Goal: Task Accomplishment & Management: Complete application form

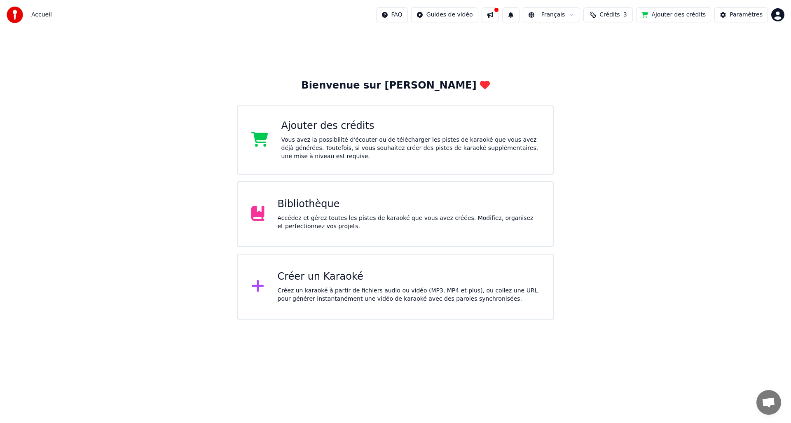
click at [304, 204] on div "Bibliothèque" at bounding box center [409, 204] width 263 height 13
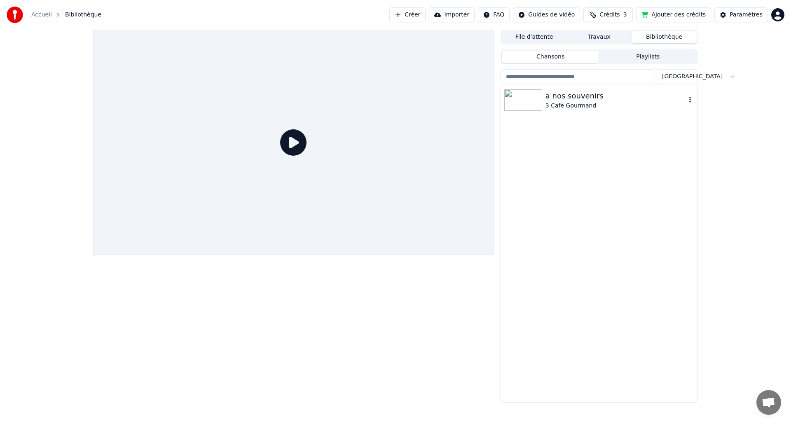
click at [526, 98] on img at bounding box center [524, 99] width 38 height 21
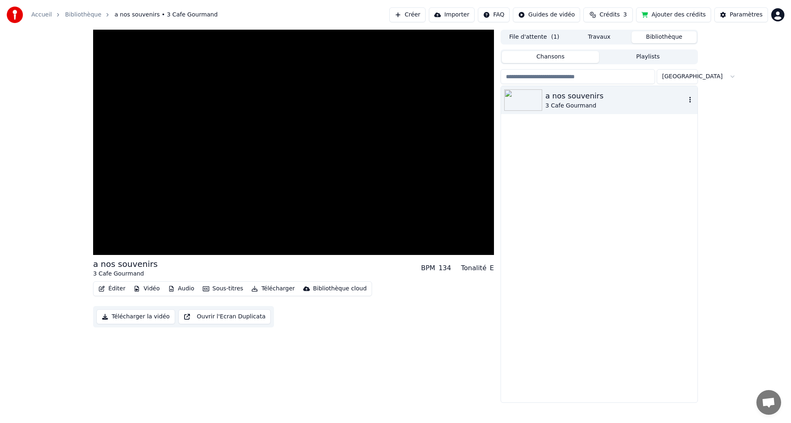
click at [535, 98] on img at bounding box center [524, 99] width 38 height 21
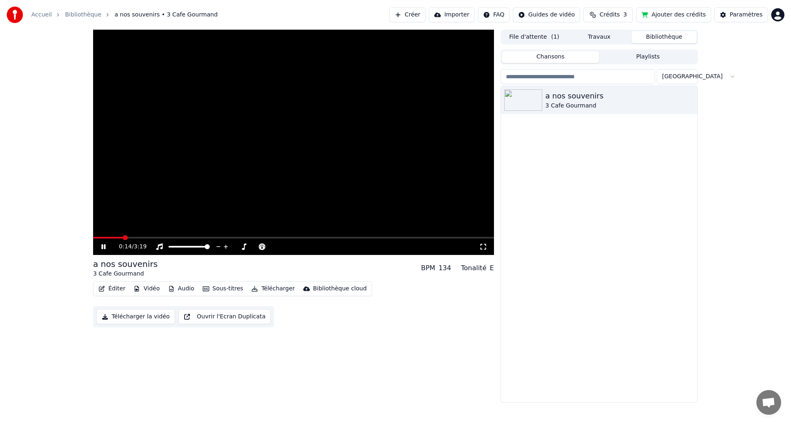
click at [127, 312] on button "Télécharger la vidéo" at bounding box center [135, 317] width 79 height 15
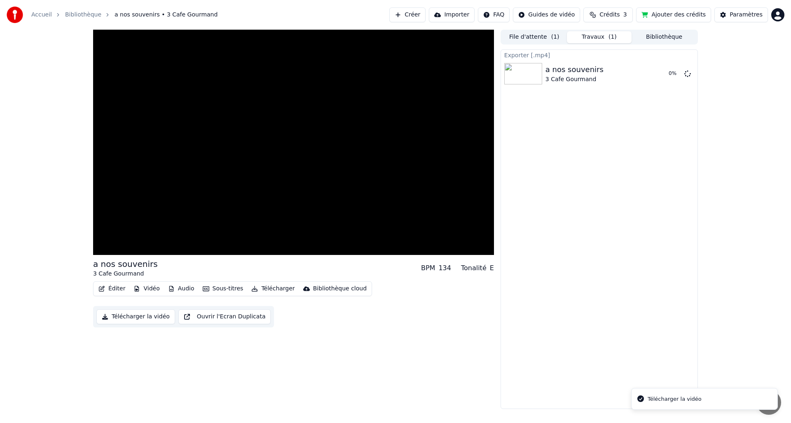
click at [128, 315] on button "Télécharger la vidéo" at bounding box center [135, 317] width 79 height 15
click at [127, 312] on button "Télécharger la vidéo" at bounding box center [135, 317] width 79 height 15
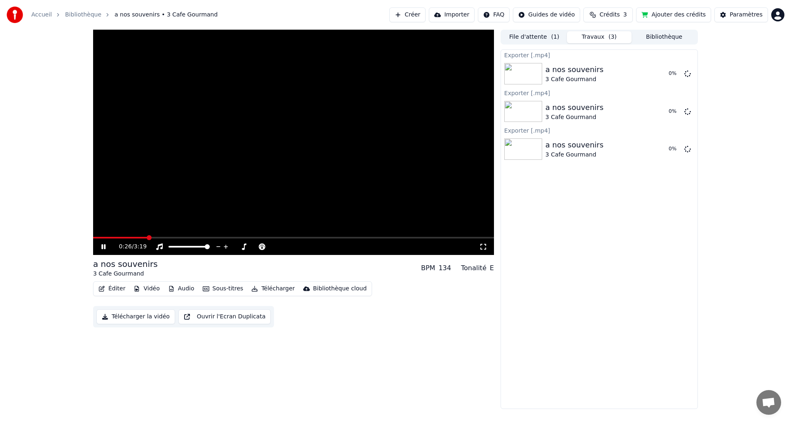
click at [301, 193] on video at bounding box center [293, 142] width 401 height 225
click at [188, 249] on span at bounding box center [187, 246] width 5 height 5
click at [187, 285] on button "Audio" at bounding box center [181, 289] width 33 height 12
click at [185, 319] on div "Importé" at bounding box center [193, 319] width 63 height 13
click at [185, 291] on button "Audio" at bounding box center [181, 289] width 33 height 12
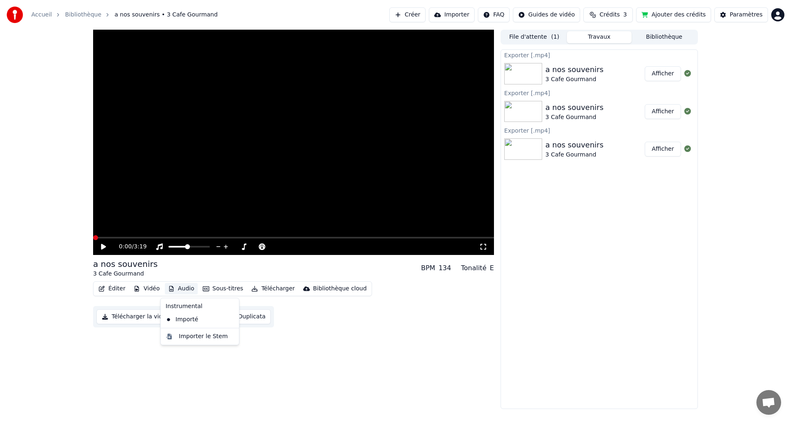
click at [194, 306] on div "Instrumental" at bounding box center [199, 306] width 75 height 13
click at [176, 308] on div "Instrumental" at bounding box center [199, 306] width 75 height 13
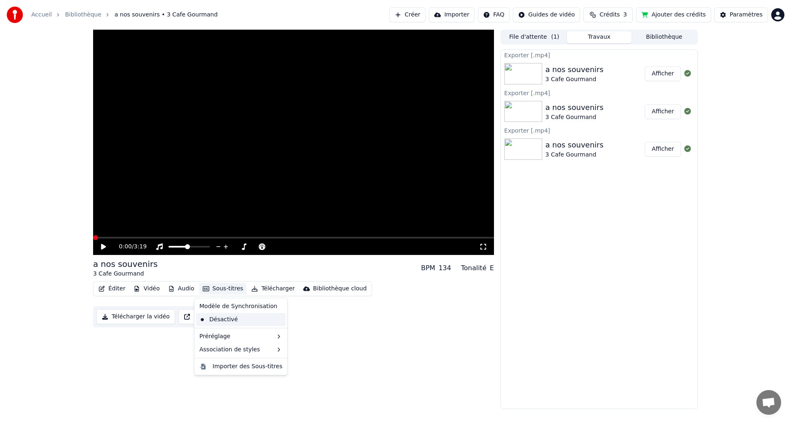
click at [214, 320] on div "Désactivé" at bounding box center [240, 319] width 89 height 13
click at [254, 196] on video at bounding box center [293, 142] width 401 height 225
click at [247, 190] on video at bounding box center [293, 142] width 401 height 225
click at [218, 289] on button "Sous-titres" at bounding box center [223, 289] width 47 height 12
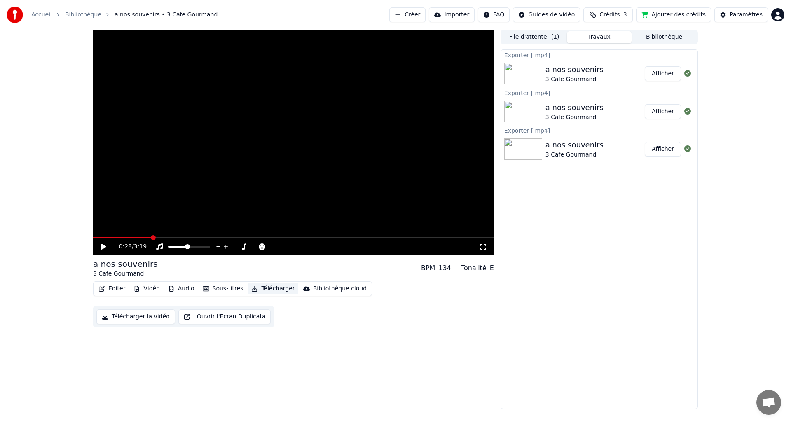
click at [270, 289] on button "Télécharger" at bounding box center [273, 289] width 50 height 12
click at [313, 288] on div "Bibliothèque cloud" at bounding box center [340, 289] width 54 height 8
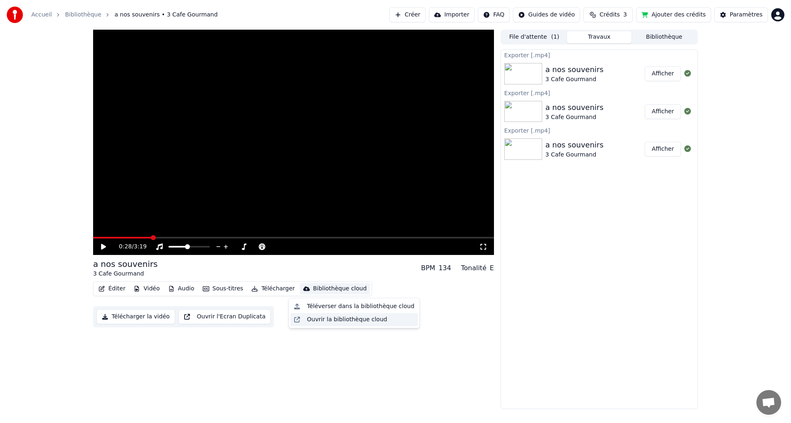
click at [331, 323] on div "Ouvrir la bibliothèque cloud" at bounding box center [347, 320] width 80 height 8
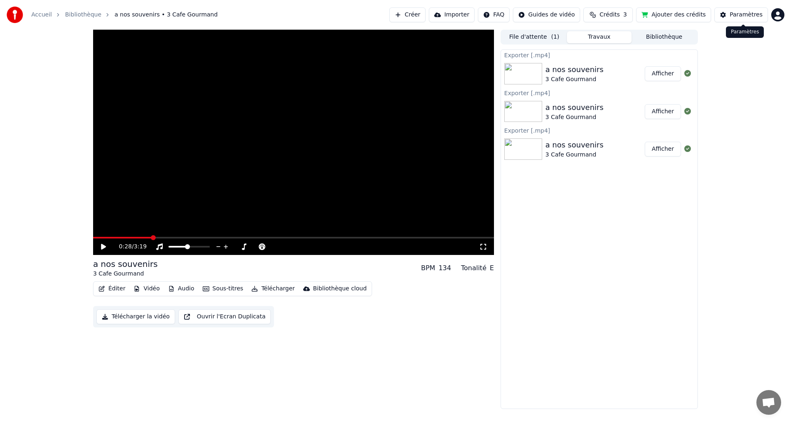
click at [751, 11] on div "Paramètres" at bounding box center [746, 15] width 33 height 8
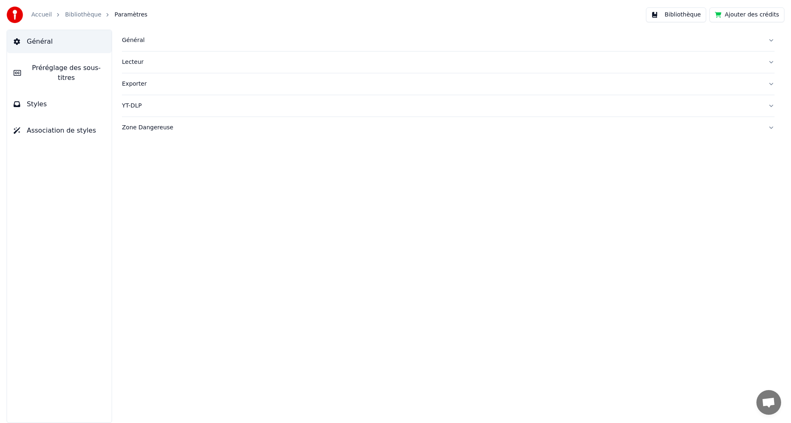
click at [129, 80] on div "Exporter" at bounding box center [442, 84] width 640 height 8
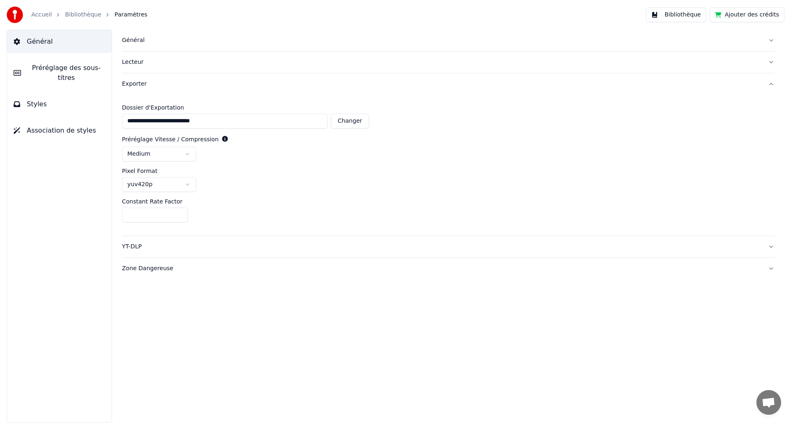
click at [127, 80] on div "Exporter" at bounding box center [442, 84] width 640 height 8
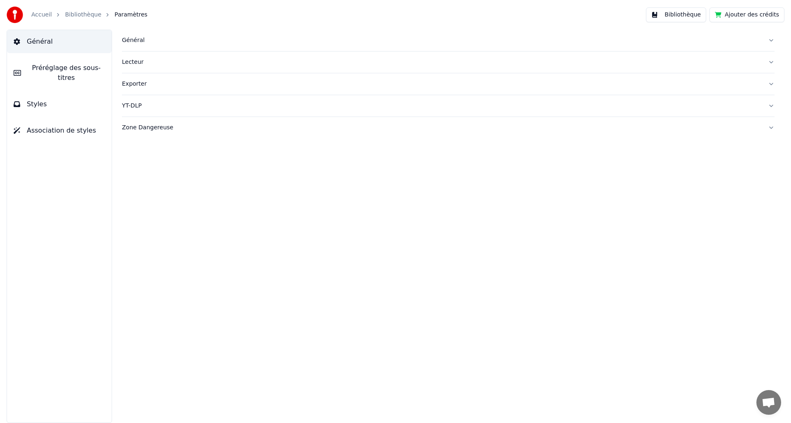
click at [133, 39] on div "Général" at bounding box center [442, 40] width 640 height 8
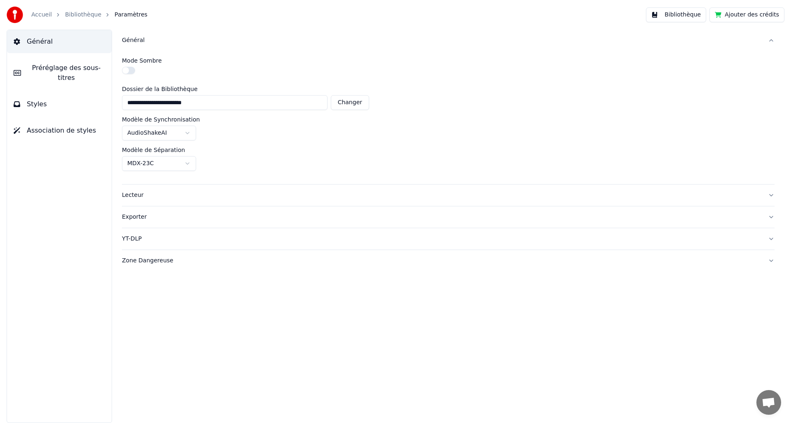
click at [188, 131] on html "**********" at bounding box center [395, 211] width 791 height 423
click at [187, 130] on html "**********" at bounding box center [395, 211] width 791 height 423
click at [90, 67] on span "Préréglage des sous-titres" at bounding box center [66, 73] width 77 height 20
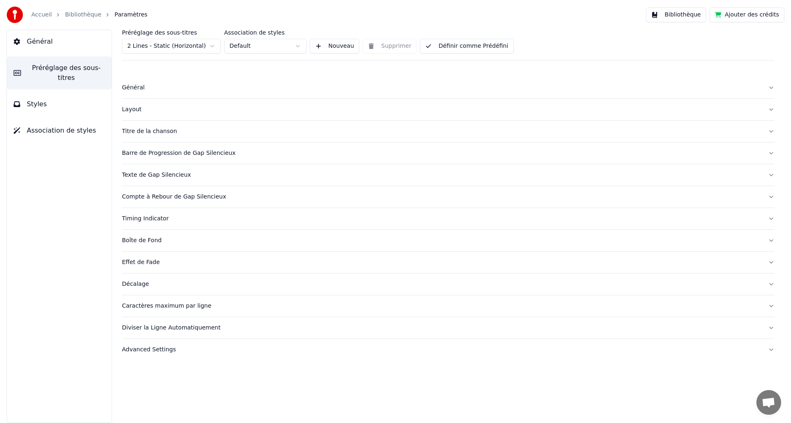
click at [38, 99] on span "Styles" at bounding box center [37, 104] width 20 height 10
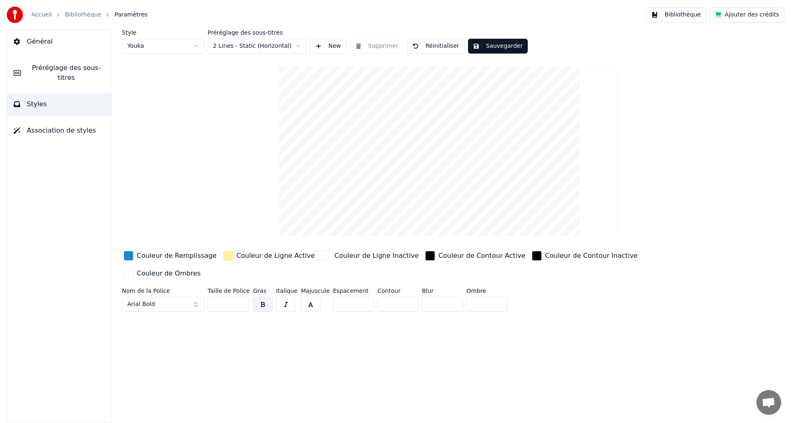
click at [259, 249] on div "Couleur de Ligne Active" at bounding box center [269, 255] width 95 height 13
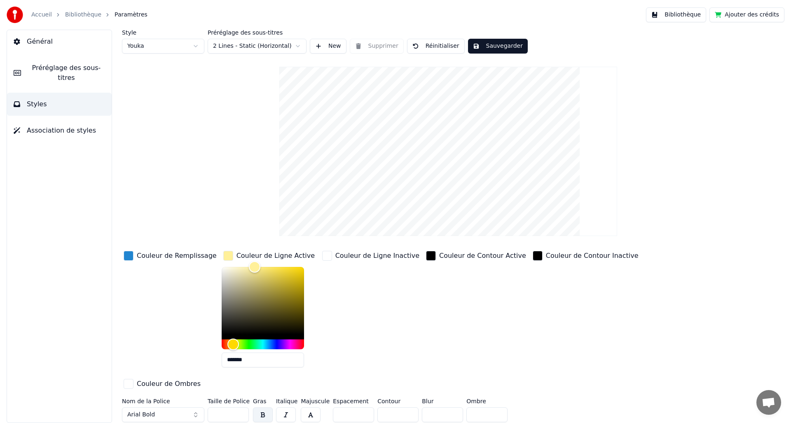
click at [258, 254] on div "Couleur de Ligne Active" at bounding box center [276, 256] width 78 height 10
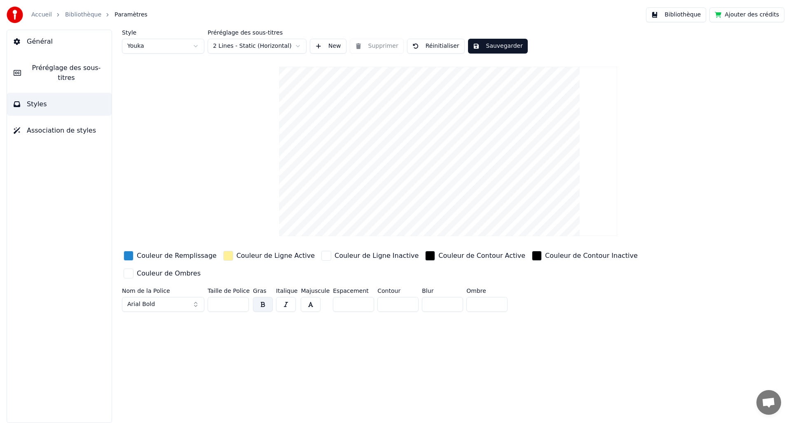
click at [132, 256] on div "button" at bounding box center [129, 256] width 10 height 10
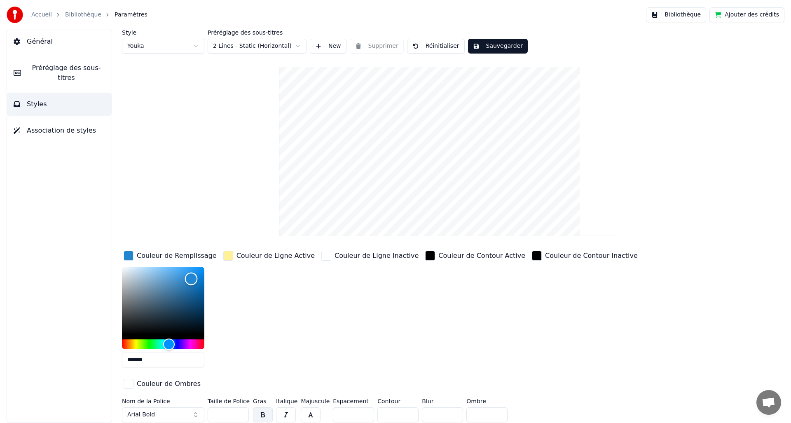
drag, startPoint x: 167, startPoint y: 309, endPoint x: 345, endPoint y: 325, distance: 178.8
click at [166, 309] on div "Color" at bounding box center [163, 301] width 82 height 68
click at [208, 275] on div "*******" at bounding box center [170, 319] width 96 height 104
type input "*******"
click at [186, 273] on div "Color" at bounding box center [163, 301] width 82 height 68
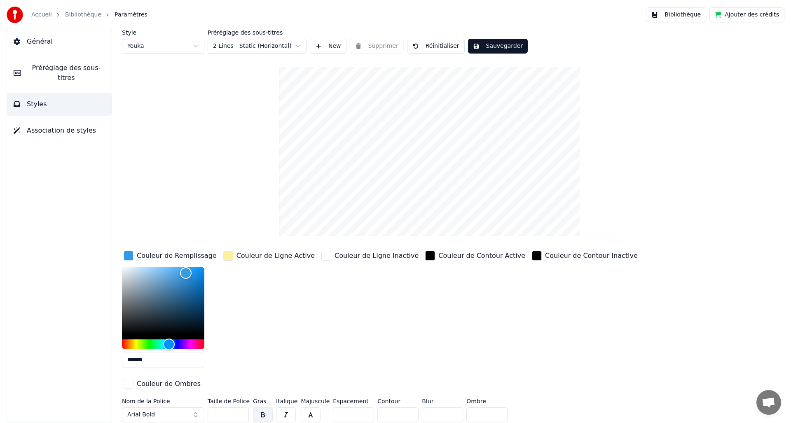
click at [263, 254] on div "Couleur de Ligne Active" at bounding box center [276, 256] width 78 height 10
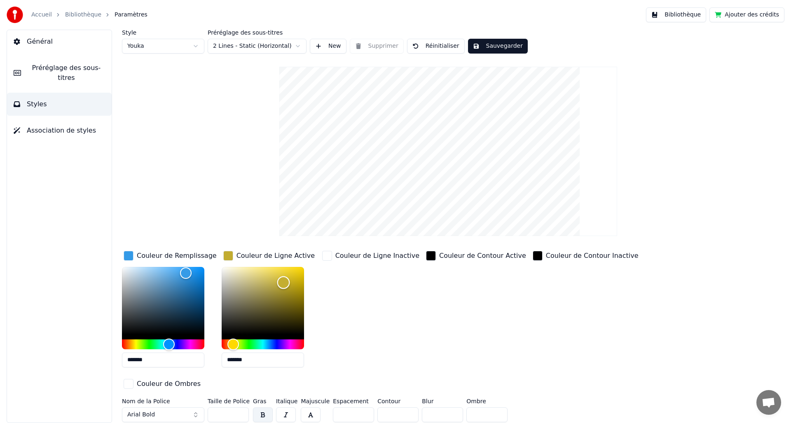
click at [283, 282] on div "Color" at bounding box center [263, 301] width 82 height 68
type input "*******"
click at [367, 251] on div "Couleur de Ligne Inactive" at bounding box center [378, 256] width 84 height 10
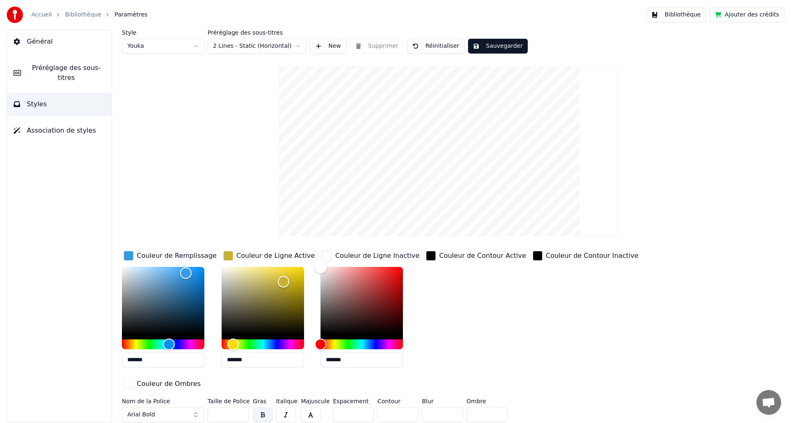
type input "*******"
click at [394, 271] on div "Color" at bounding box center [362, 301] width 82 height 68
click at [505, 257] on div "Couleur de Contour Active" at bounding box center [482, 256] width 87 height 10
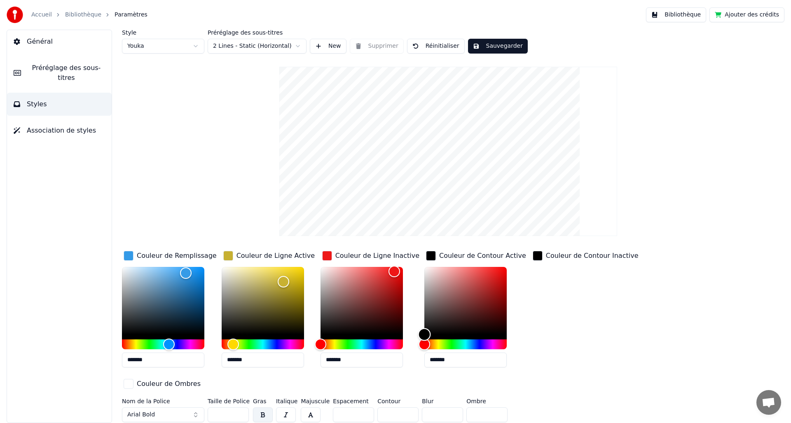
type input "*******"
click at [487, 275] on div "Color" at bounding box center [466, 301] width 82 height 68
click at [556, 254] on div "Couleur de Contour Inactive" at bounding box center [592, 256] width 93 height 10
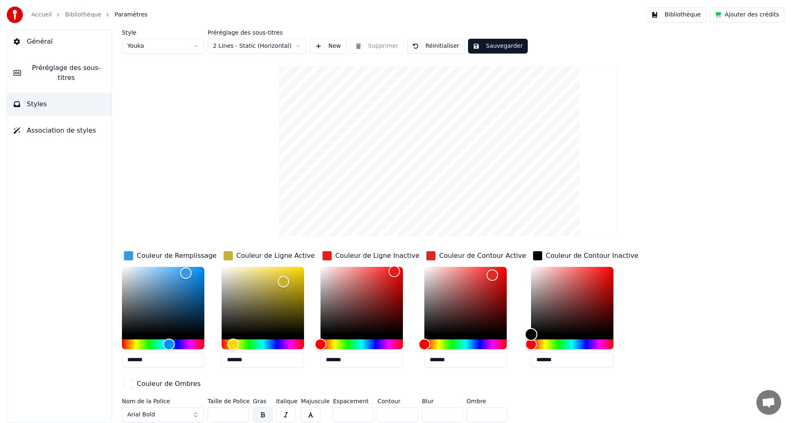
type input "*******"
click at [564, 277] on div "Color" at bounding box center [572, 301] width 82 height 68
click at [533, 256] on div "button" at bounding box center [538, 256] width 10 height 10
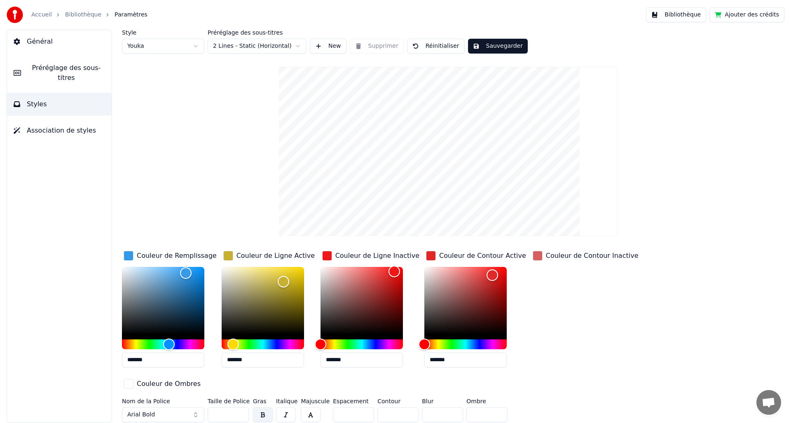
drag, startPoint x: 426, startPoint y: 255, endPoint x: 417, endPoint y: 254, distance: 9.5
click at [426, 254] on div "button" at bounding box center [431, 256] width 10 height 10
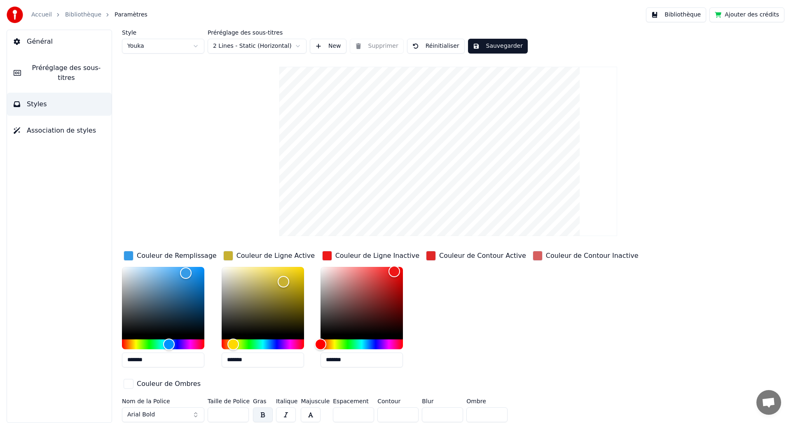
click at [323, 256] on div "button" at bounding box center [327, 256] width 10 height 10
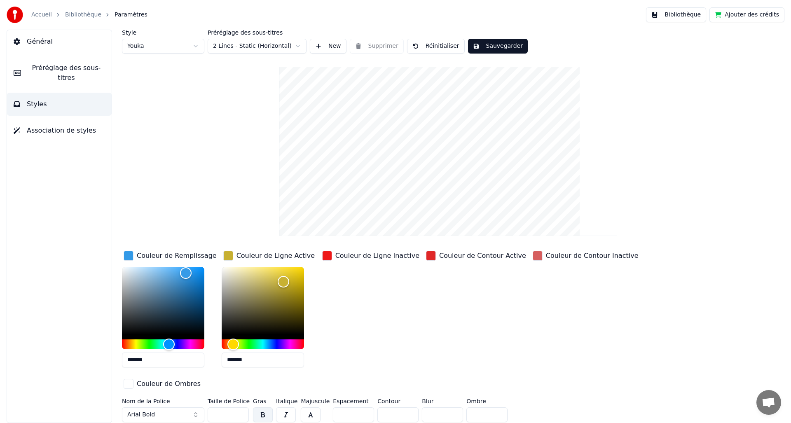
click at [230, 254] on div "button" at bounding box center [228, 256] width 10 height 10
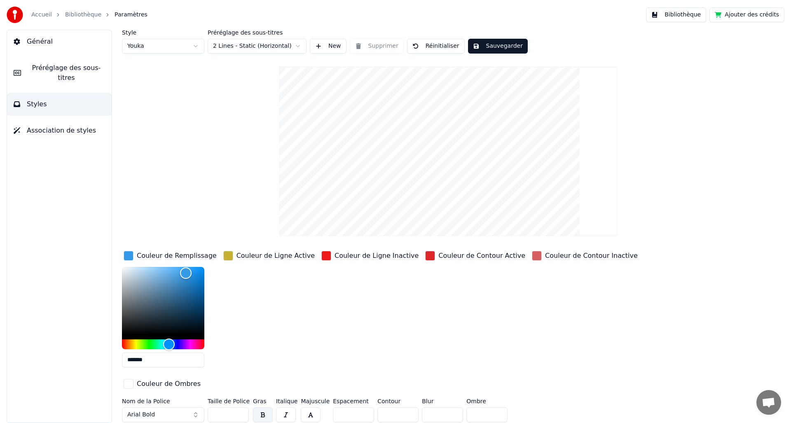
click at [126, 252] on div "button" at bounding box center [129, 256] width 10 height 10
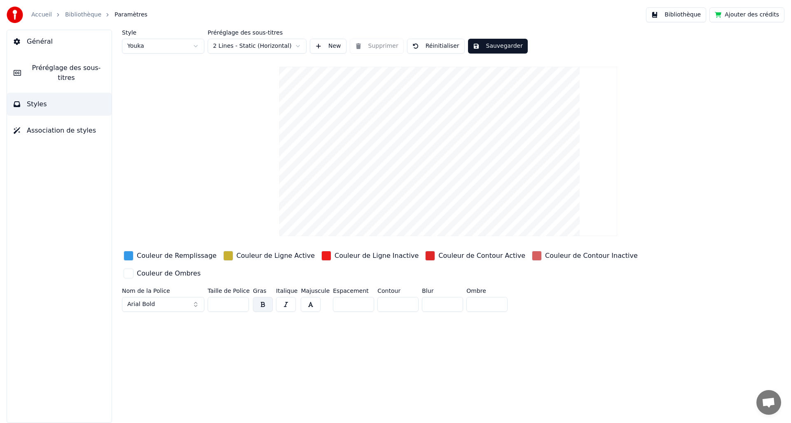
click at [46, 94] on button "Styles" at bounding box center [59, 104] width 105 height 23
click at [58, 126] on span "Association de styles" at bounding box center [61, 131] width 69 height 10
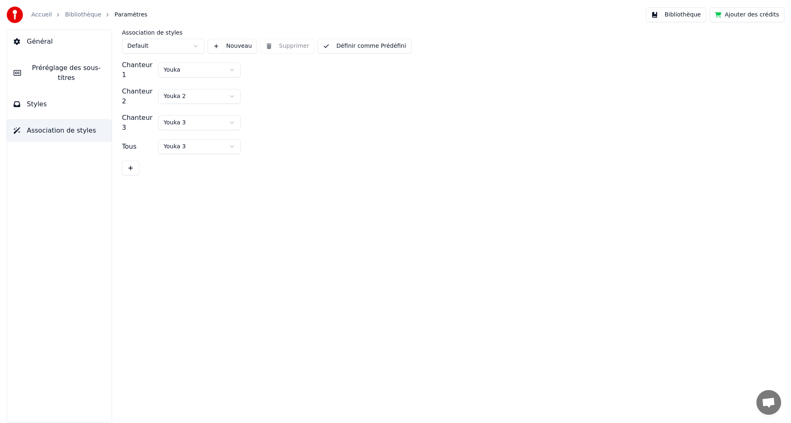
click at [148, 93] on div "Chanteur 2" at bounding box center [138, 97] width 33 height 20
click at [233, 87] on html "Accueil Bibliothèque Paramètres Bibliothèque Ajouter des crédits Général Prérég…" at bounding box center [395, 211] width 791 height 423
click at [232, 86] on html "Accueil Bibliothèque Paramètres Bibliothèque Ajouter des crédits Général Prérég…" at bounding box center [395, 211] width 791 height 423
click at [230, 110] on html "Accueil Bibliothèque Paramètres Bibliothèque Ajouter des crédits Général Prérég…" at bounding box center [395, 211] width 791 height 423
click at [130, 161] on button at bounding box center [130, 168] width 17 height 15
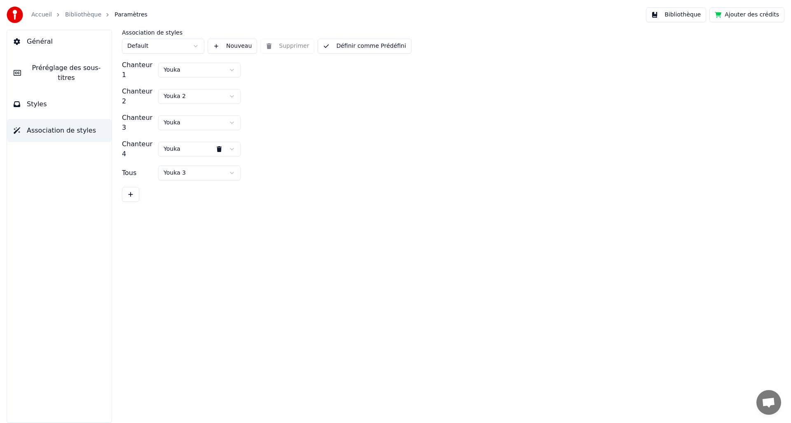
click at [289, 45] on div "Association de styles Default Nouveau Supprimer Définir comme Prédéfini" at bounding box center [448, 42] width 653 height 24
click at [190, 128] on html "Accueil Bibliothèque Paramètres Bibliothèque Ajouter des crédits Général Prérég…" at bounding box center [395, 211] width 791 height 423
click at [220, 132] on html "Accueil Bibliothèque Paramètres Bibliothèque Ajouter des crédits Général Prérég…" at bounding box center [395, 211] width 791 height 423
click at [219, 153] on html "Accueil Bibliothèque Paramètres Bibliothèque Ajouter des crédits Général Prérég…" at bounding box center [395, 211] width 791 height 423
click at [218, 152] on html "Accueil Bibliothèque Paramètres Bibliothèque Ajouter des crédits Général Prérég…" at bounding box center [395, 211] width 791 height 423
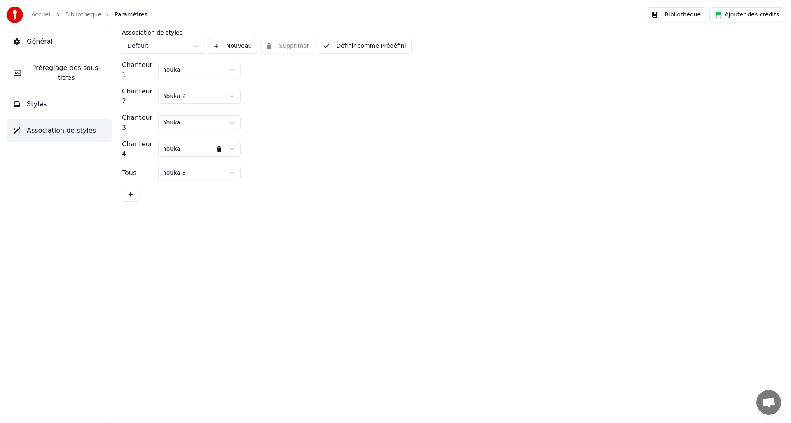
click at [218, 142] on button at bounding box center [219, 149] width 16 height 15
click at [216, 108] on html "Accueil Bibliothèque Paramètres Bibliothèque Ajouter des crédits Général Prérég…" at bounding box center [395, 211] width 791 height 423
click at [219, 107] on html "Accueil Bibliothèque Paramètres Bibliothèque Ajouter des crédits Général Prérég…" at bounding box center [395, 211] width 791 height 423
click at [290, 45] on div "Association de styles Default Nouveau Supprimer Définir comme Prédéfini" at bounding box center [448, 42] width 653 height 24
click at [41, 100] on button "Styles" at bounding box center [59, 104] width 105 height 23
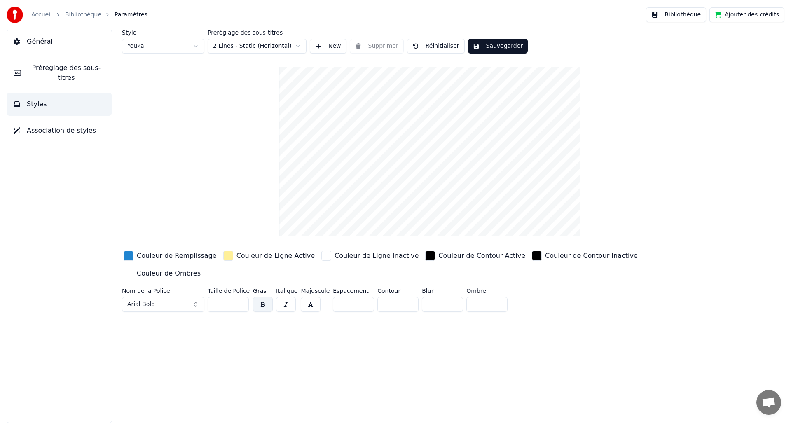
click at [54, 66] on span "Préréglage des sous-titres" at bounding box center [66, 73] width 77 height 20
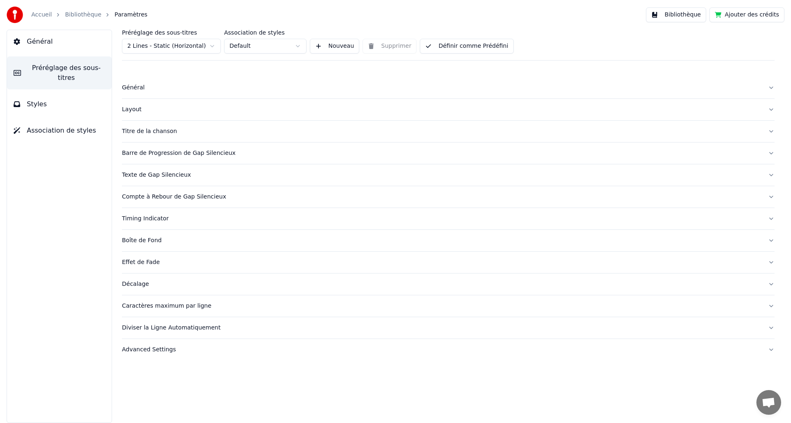
click at [689, 14] on button "Bibliothèque" at bounding box center [676, 14] width 60 height 15
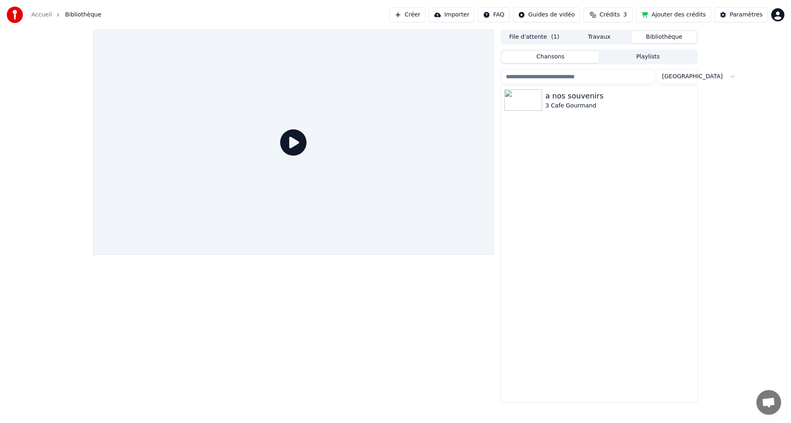
click at [540, 33] on button "File d'attente ( 1 )" at bounding box center [534, 37] width 65 height 12
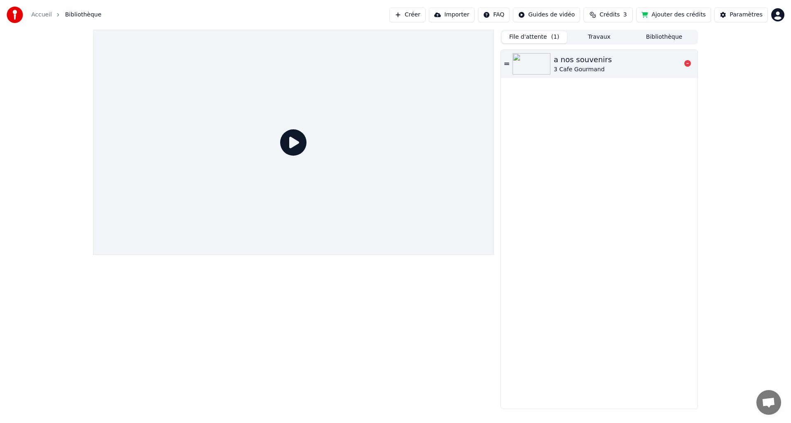
click at [585, 61] on div "a nos souvenirs" at bounding box center [583, 60] width 58 height 12
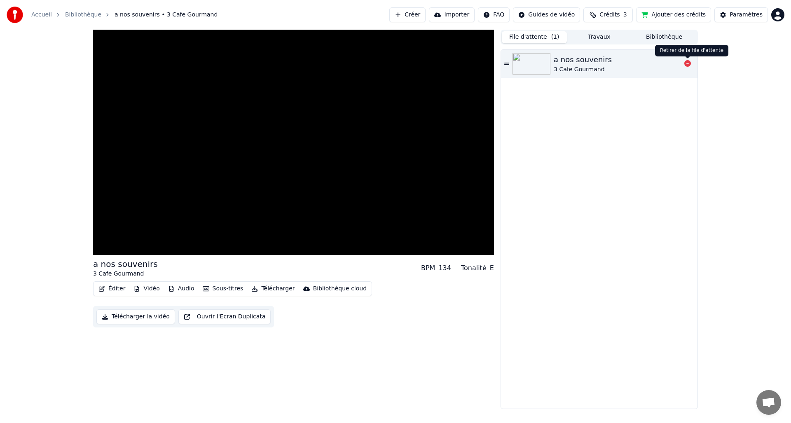
click at [690, 64] on icon at bounding box center [688, 63] width 7 height 7
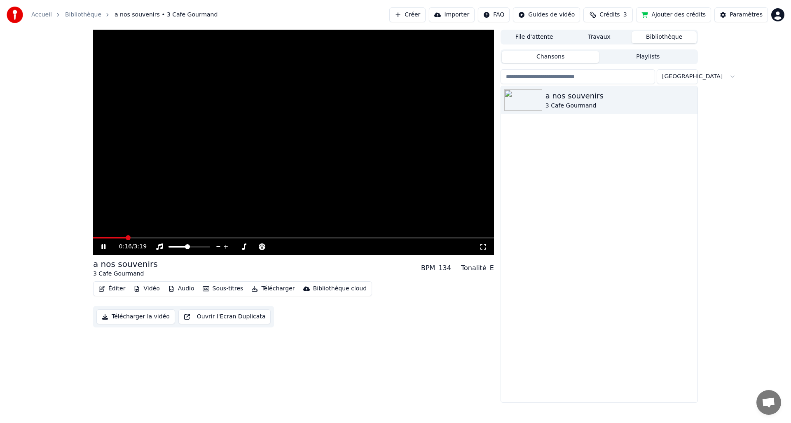
click at [662, 39] on button "Bibliothèque" at bounding box center [664, 37] width 65 height 12
click at [689, 75] on html "Accueil Bibliothèque a nos souvenirs • 3 Cafe Gourmand Créer Importer FAQ Guide…" at bounding box center [395, 211] width 791 height 423
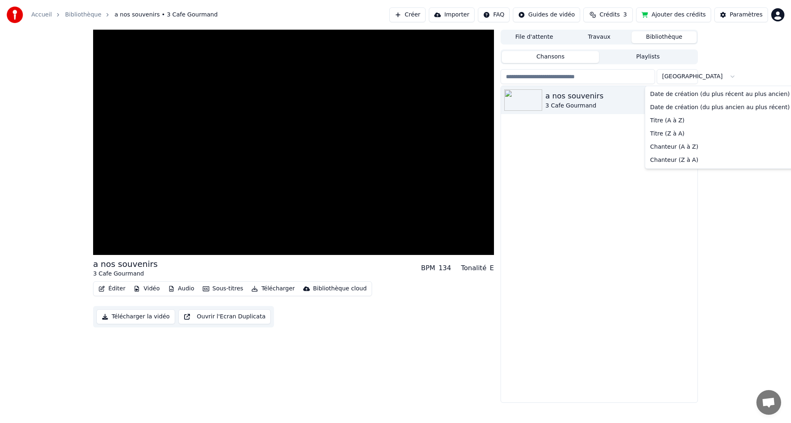
click at [581, 100] on html "Accueil Bibliothèque a nos souvenirs • 3 Cafe Gourmand Créer Importer FAQ Guide…" at bounding box center [395, 211] width 791 height 423
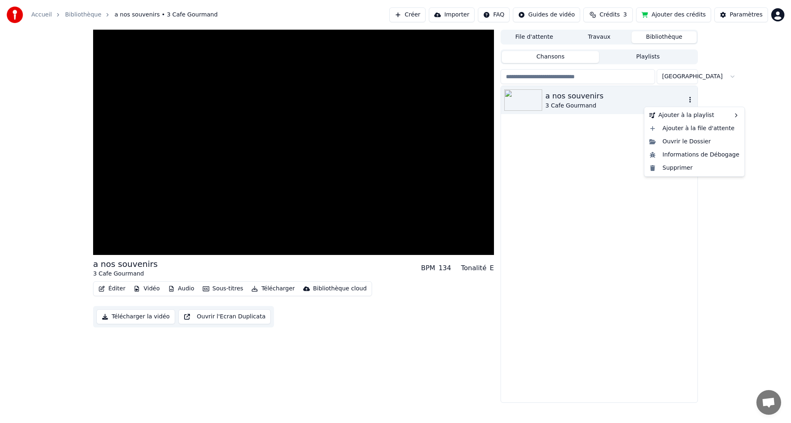
click at [690, 98] on icon "button" at bounding box center [691, 100] width 2 height 6
click at [684, 169] on div "Supprimer" at bounding box center [694, 168] width 97 height 13
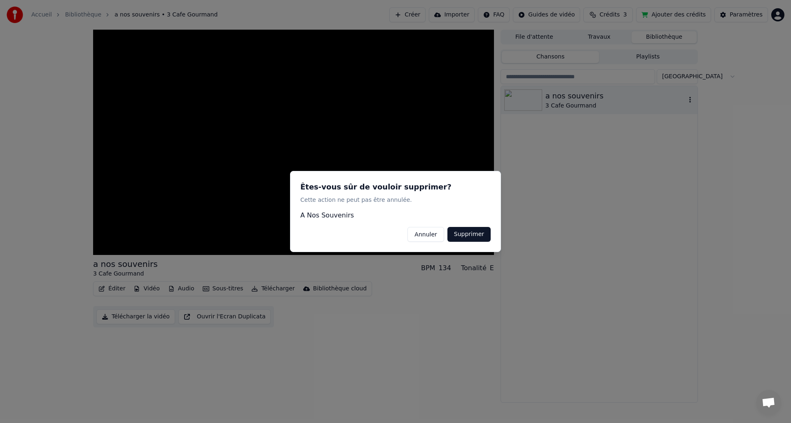
click at [474, 231] on button "Supprimer" at bounding box center [469, 234] width 43 height 15
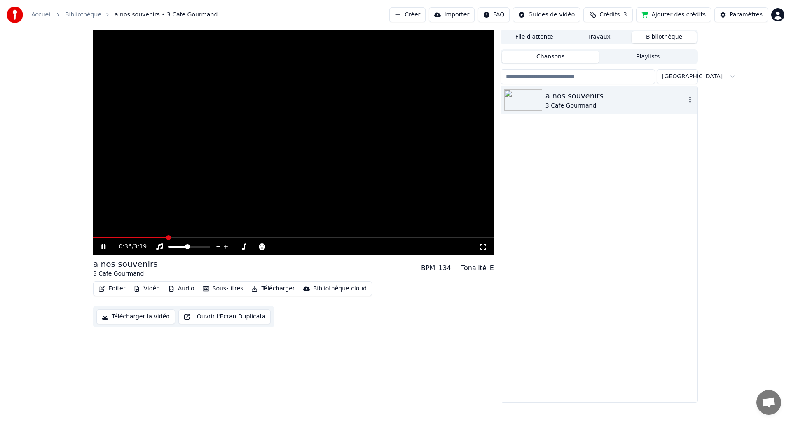
click at [695, 98] on div "a nos souvenirs 3 Cafe Gourmand" at bounding box center [599, 100] width 197 height 28
click at [691, 99] on icon "button" at bounding box center [690, 99] width 8 height 7
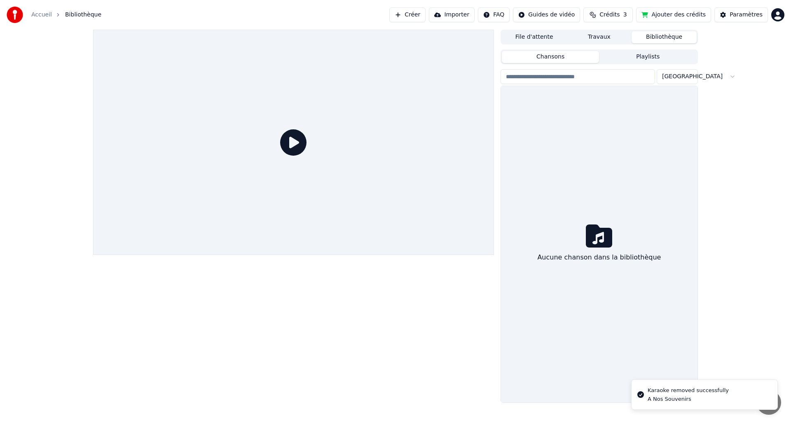
click at [686, 76] on html "Accueil Bibliothèque Créer Importer FAQ Guides de vidéo Crédits 3 Ajouter des c…" at bounding box center [395, 211] width 791 height 423
drag, startPoint x: 709, startPoint y: 67, endPoint x: 697, endPoint y: 73, distance: 13.6
click at [705, 69] on html "Accueil Bibliothèque Créer Importer FAQ Guides de vidéo Crédits 3 Ajouter des c…" at bounding box center [395, 211] width 791 height 423
click at [309, 139] on div at bounding box center [293, 142] width 401 height 225
click at [291, 141] on icon at bounding box center [293, 142] width 26 height 26
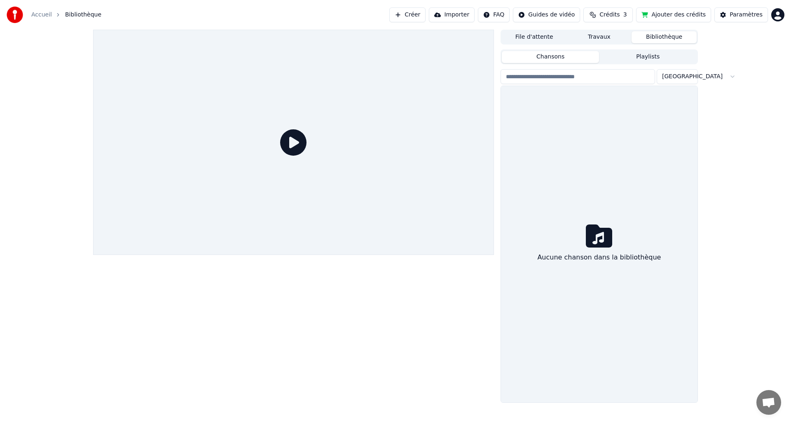
click at [426, 15] on button "Créer" at bounding box center [408, 14] width 36 height 15
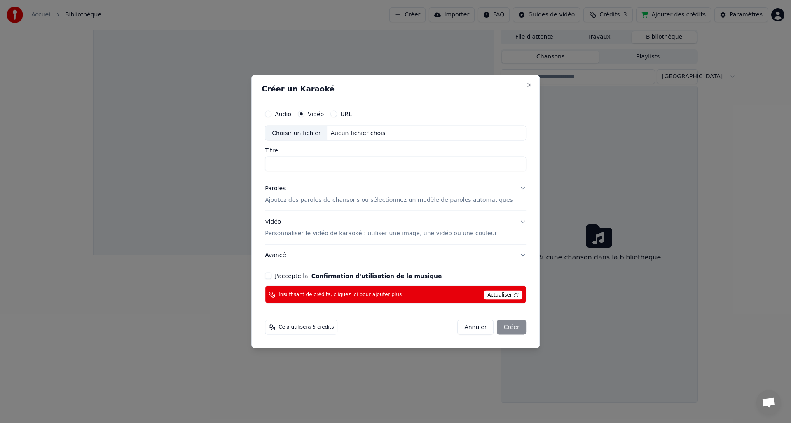
click at [289, 232] on p "Personnaliser le vidéo de karaoké : utiliser une image, une vidéo ou une couleur" at bounding box center [381, 234] width 232 height 8
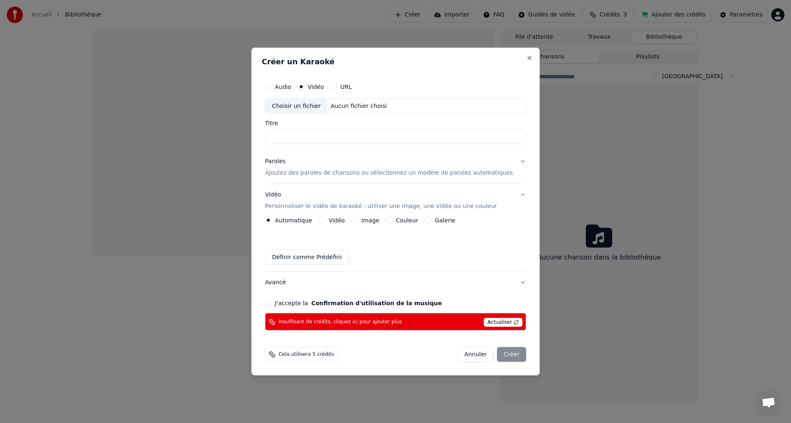
click at [345, 219] on label "Vidéo" at bounding box center [337, 221] width 16 height 6
click at [326, 219] on button "Vidéo" at bounding box center [322, 220] width 7 height 7
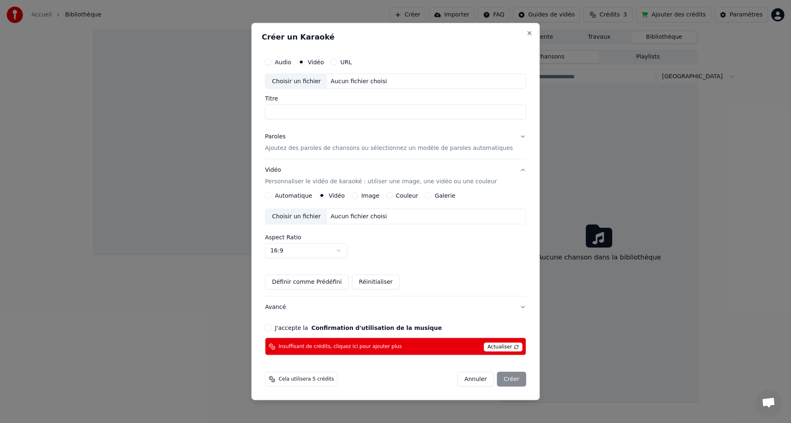
click at [313, 218] on div "Choisir un fichier" at bounding box center [296, 216] width 62 height 15
click at [511, 137] on button "Paroles Ajoutez des paroles de chansons ou sélectionnez un modèle de paroles au…" at bounding box center [395, 142] width 261 height 33
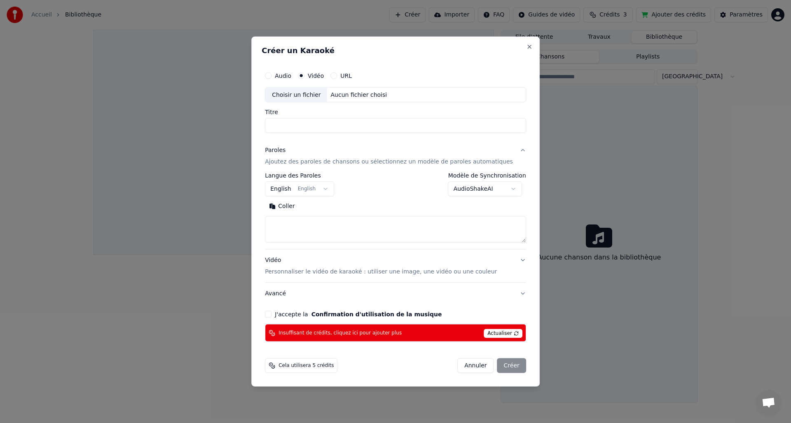
click at [293, 223] on textarea at bounding box center [395, 229] width 261 height 26
click at [299, 209] on button "Coller" at bounding box center [282, 206] width 34 height 13
type textarea "**********"
click at [301, 187] on button "English English" at bounding box center [299, 189] width 69 height 15
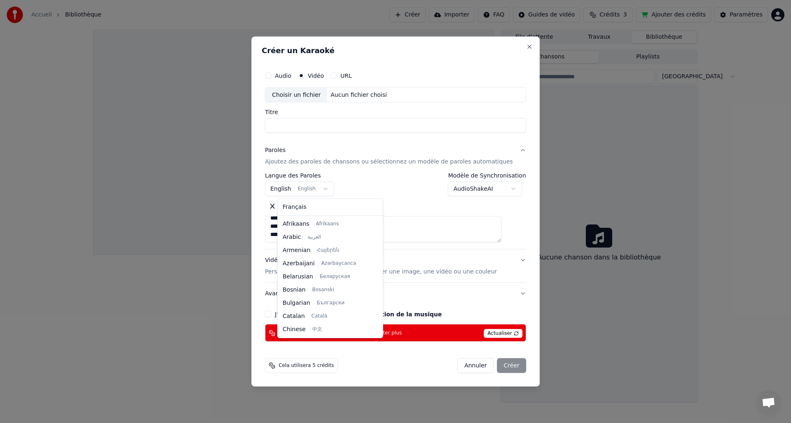
scroll to position [66, 0]
select select "**"
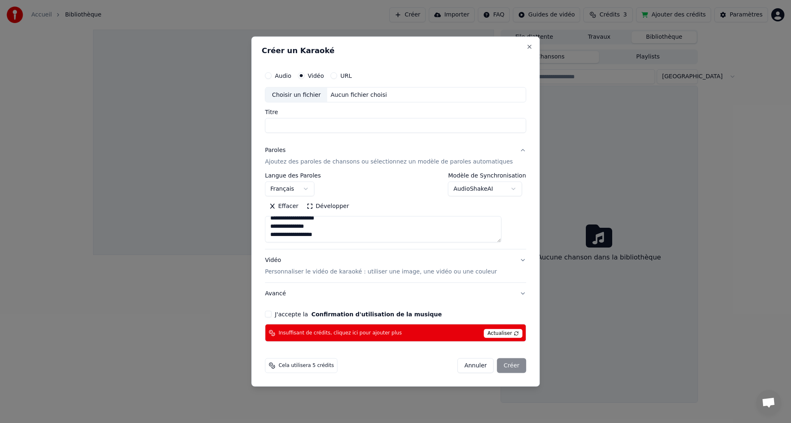
click at [272, 315] on button "J'accepte la Confirmation d'utilisation de la musique" at bounding box center [268, 314] width 7 height 7
click at [512, 261] on button "Vidéo Personnaliser le vidéo de karaoké : utiliser une image, une vidéo ou une …" at bounding box center [395, 266] width 261 height 33
type textarea "**********"
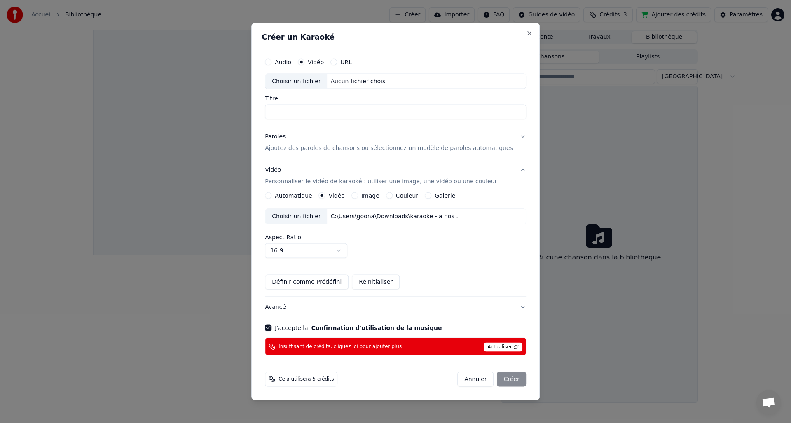
click at [495, 376] on div "Annuler Créer" at bounding box center [492, 379] width 69 height 15
click at [484, 348] on span "Actualiser" at bounding box center [503, 347] width 39 height 9
click at [491, 345] on span "Actualiser" at bounding box center [503, 347] width 39 height 9
click at [491, 346] on span "Actualiser" at bounding box center [503, 347] width 39 height 9
click at [505, 376] on div "Annuler Créer" at bounding box center [492, 379] width 69 height 15
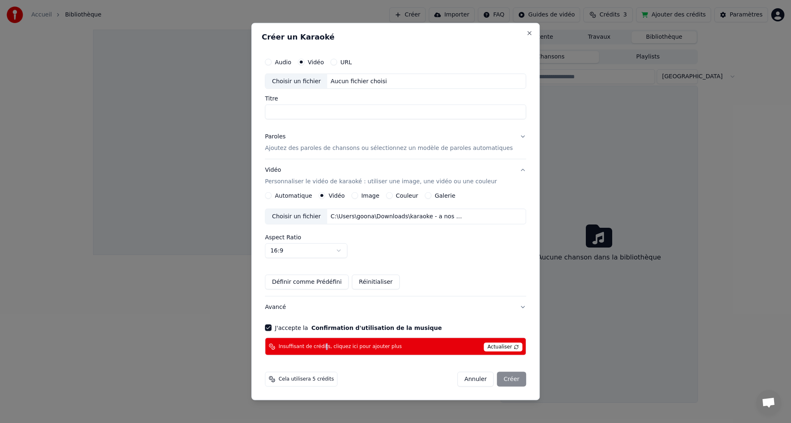
click at [333, 345] on span "Insuffisant de crédits, cliquez ici pour ajouter plus" at bounding box center [340, 346] width 123 height 7
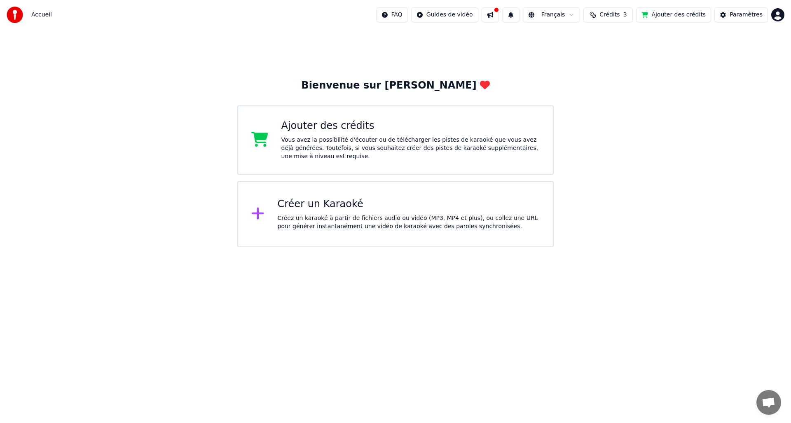
click at [298, 205] on div "Créer un Karaoké" at bounding box center [409, 204] width 263 height 13
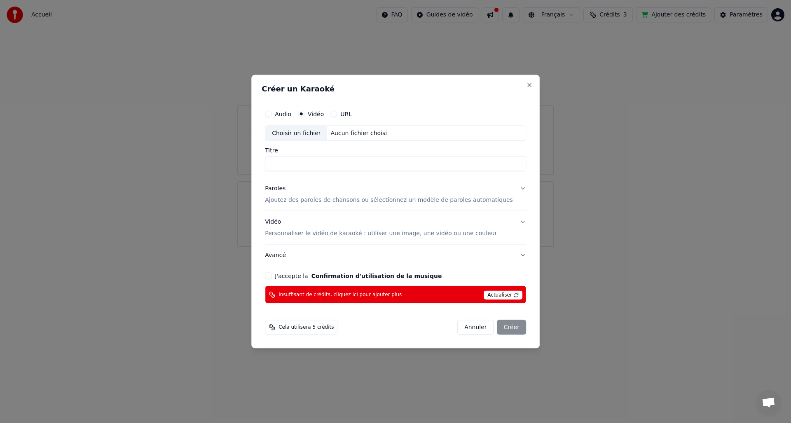
click at [503, 218] on button "Vidéo Personnaliser le vidéo de karaoké : utiliser une image, une vidéo ou une …" at bounding box center [395, 227] width 261 height 33
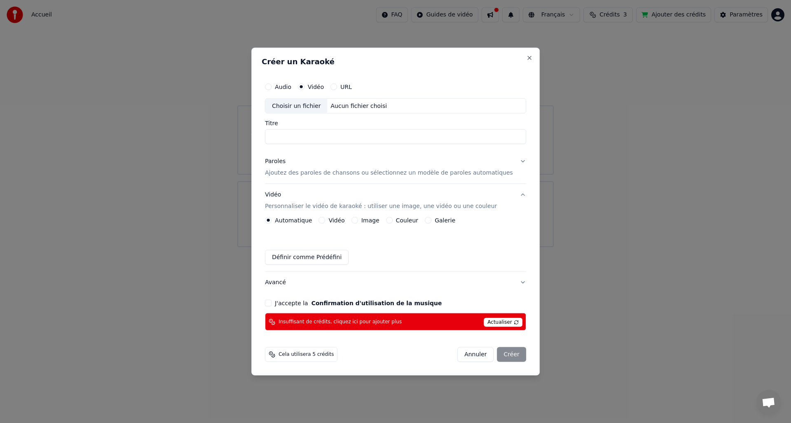
click at [345, 218] on label "Vidéo" at bounding box center [337, 221] width 16 height 6
click at [326, 217] on button "Vidéo" at bounding box center [322, 220] width 7 height 7
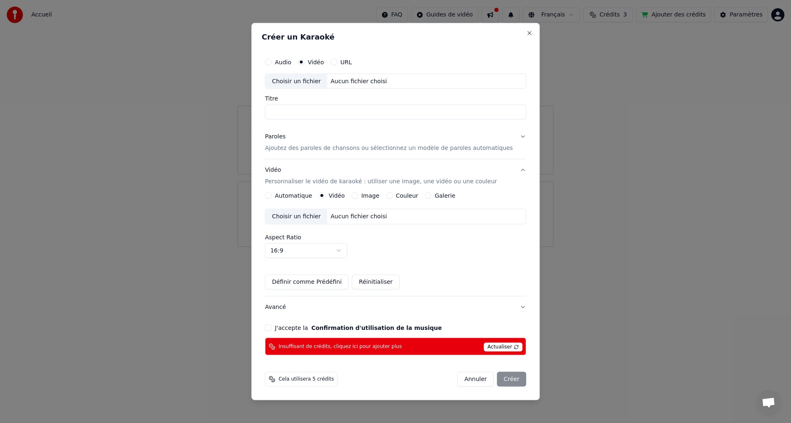
click at [304, 218] on div "Choisir un fichier" at bounding box center [296, 216] width 62 height 15
click at [308, 150] on p "Ajoutez des paroles de chansons ou sélectionnez un modèle de paroles automatiqu…" at bounding box center [389, 148] width 248 height 8
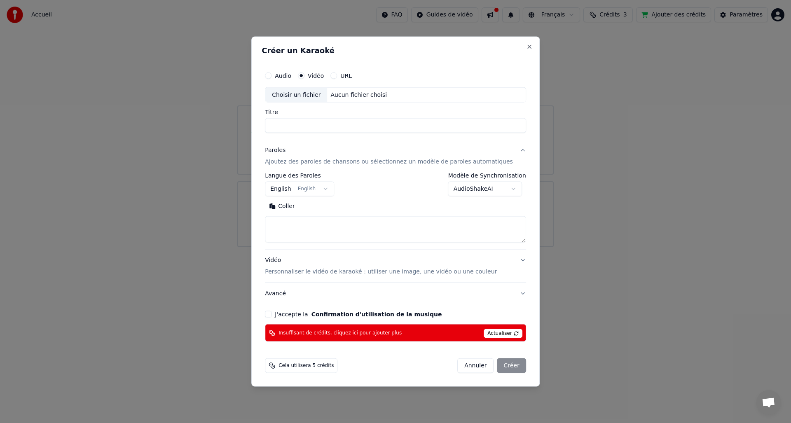
click at [304, 190] on button "English English" at bounding box center [299, 189] width 69 height 15
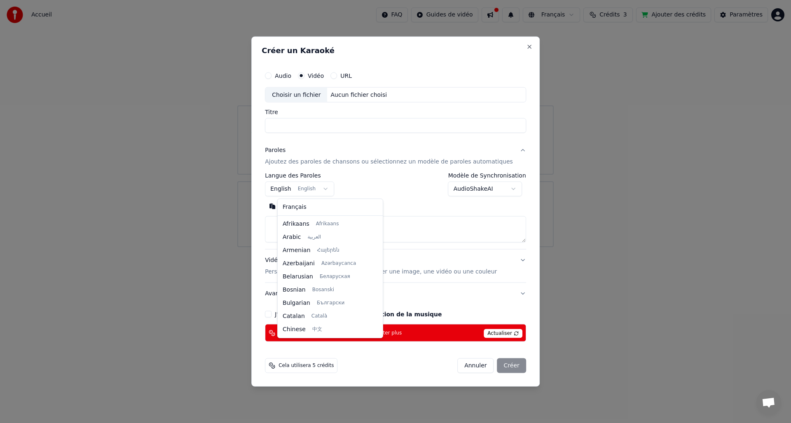
scroll to position [66, 0]
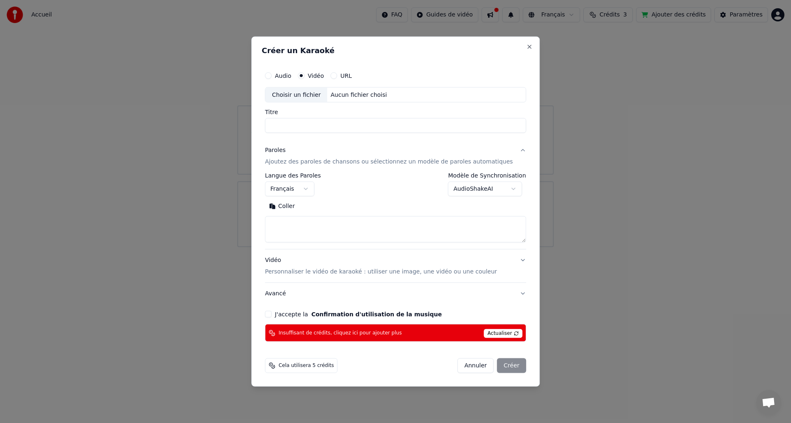
click at [298, 206] on button "Coller" at bounding box center [282, 206] width 34 height 13
select select "**"
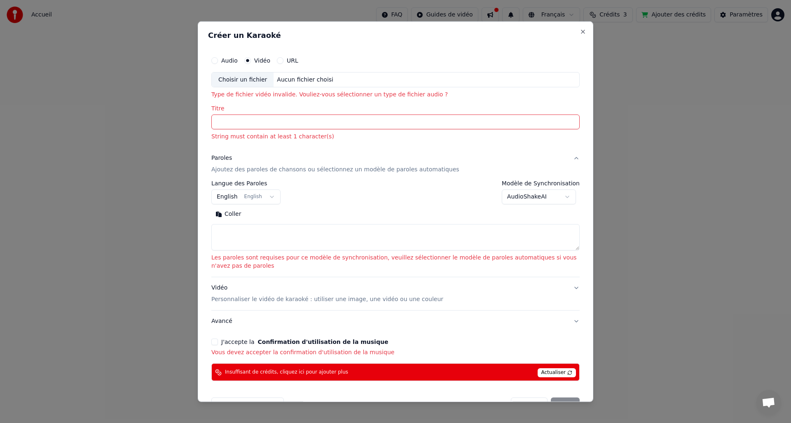
click at [252, 80] on div "Choisir un fichier" at bounding box center [243, 79] width 62 height 15
type input "**********"
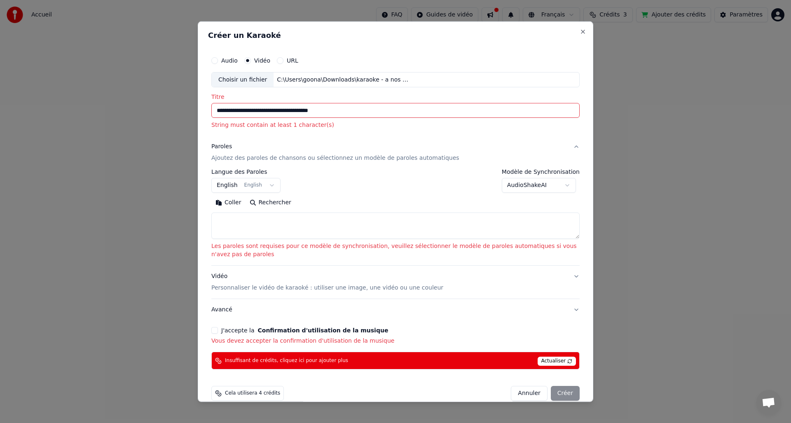
click at [252, 184] on body "**********" at bounding box center [395, 123] width 791 height 247
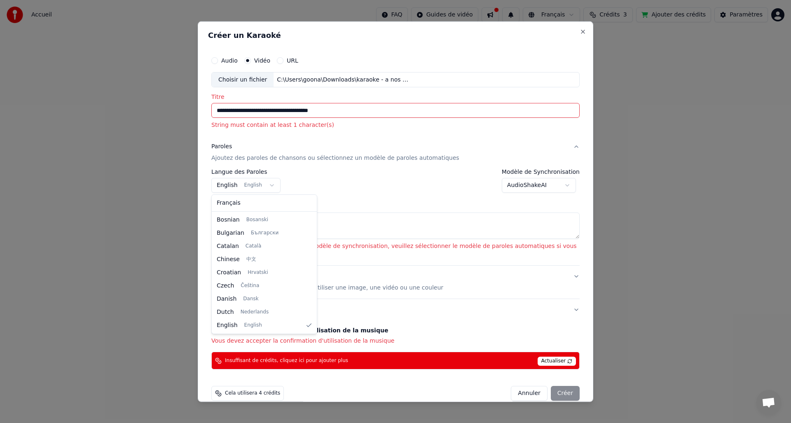
select select "**"
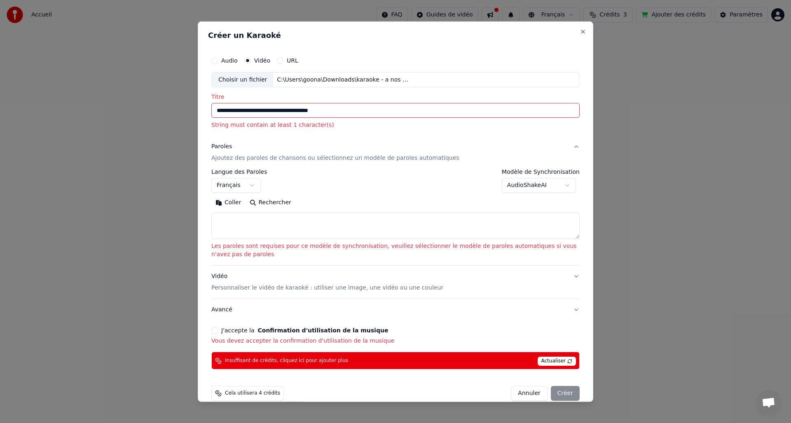
click at [226, 217] on textarea at bounding box center [395, 226] width 369 height 26
click at [228, 200] on button "Coller" at bounding box center [228, 202] width 34 height 13
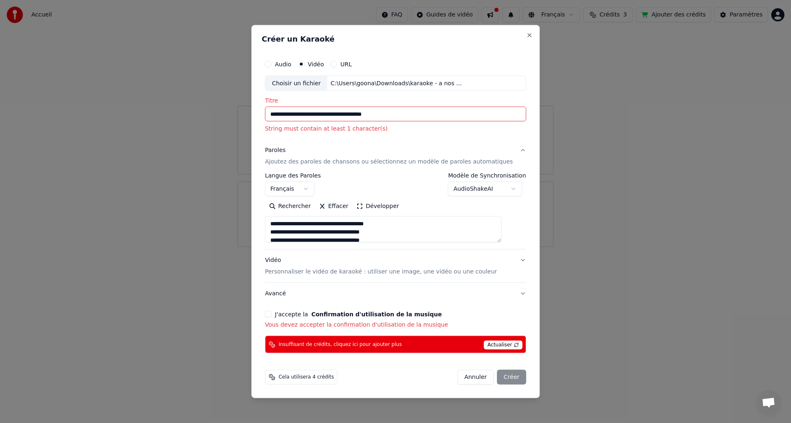
click at [338, 270] on p "Personnaliser le vidéo de karaoké : utiliser une image, une vidéo ou une couleur" at bounding box center [381, 272] width 232 height 8
type textarea "**********"
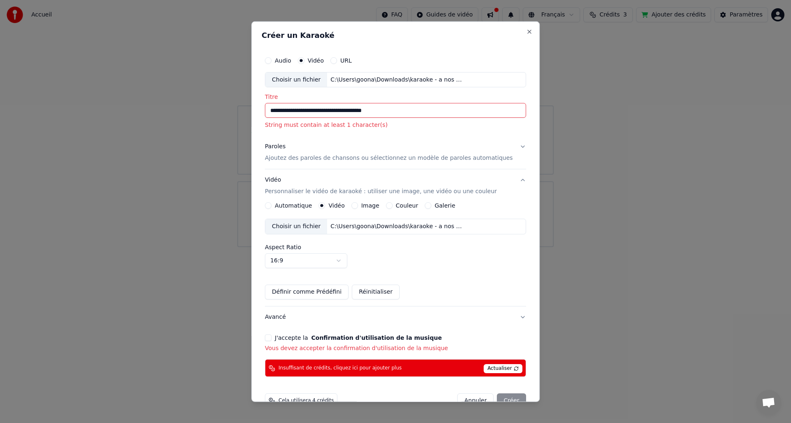
click at [513, 316] on div "**********" at bounding box center [396, 215] width 268 height 332
click at [507, 318] on button "Avancé" at bounding box center [395, 317] width 261 height 21
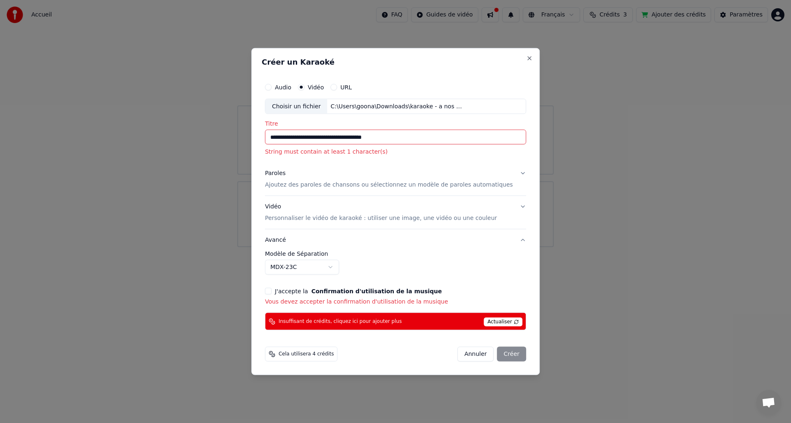
click at [272, 290] on button "J'accepte la Confirmation d'utilisation de la musique" at bounding box center [268, 291] width 7 height 7
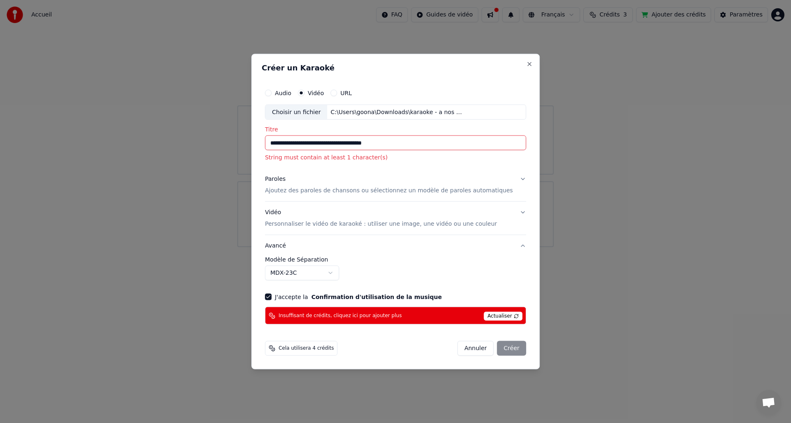
click at [500, 349] on div "Annuler Créer" at bounding box center [492, 348] width 69 height 15
click at [436, 139] on input "**********" at bounding box center [395, 143] width 261 height 15
click at [496, 315] on span "Actualiser" at bounding box center [503, 316] width 39 height 9
click at [526, 64] on button "Close" at bounding box center [529, 64] width 7 height 7
